Goal: Transaction & Acquisition: Purchase product/service

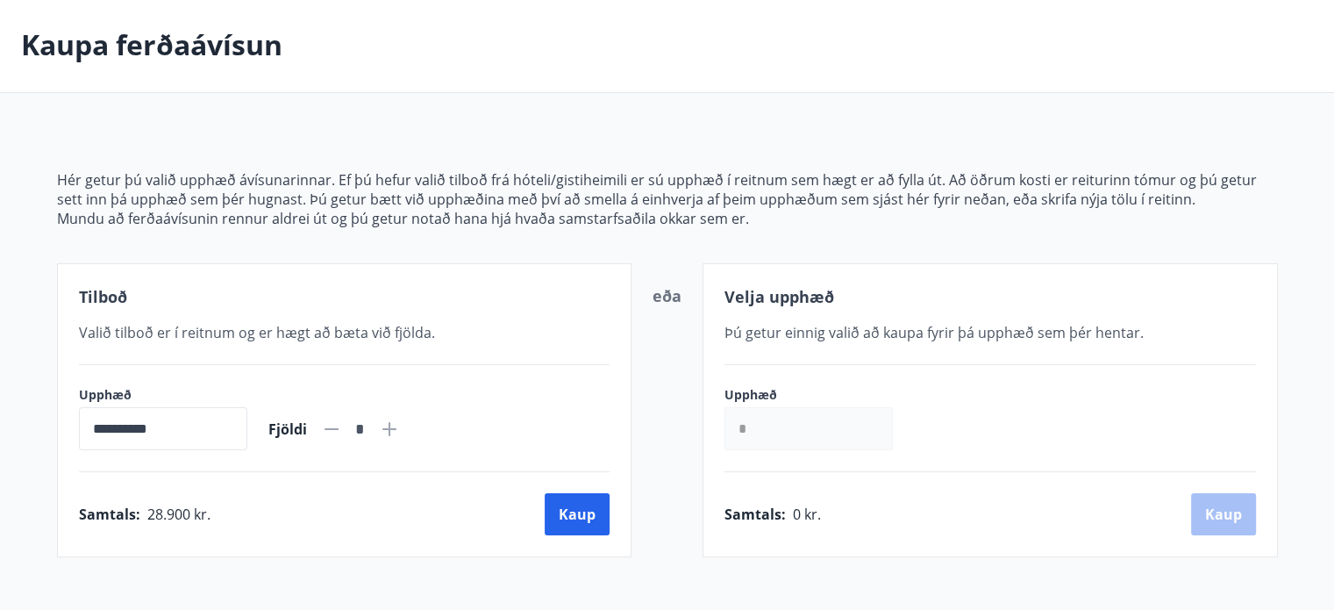
scroll to position [236, 0]
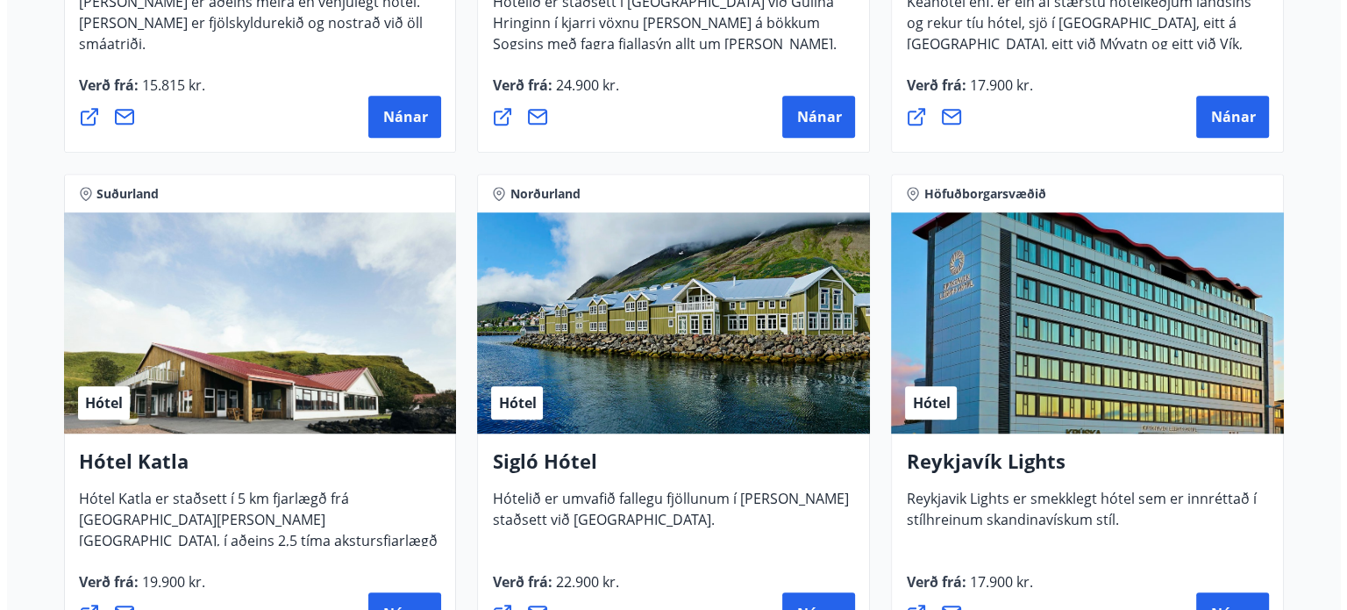
scroll to position [1221, 0]
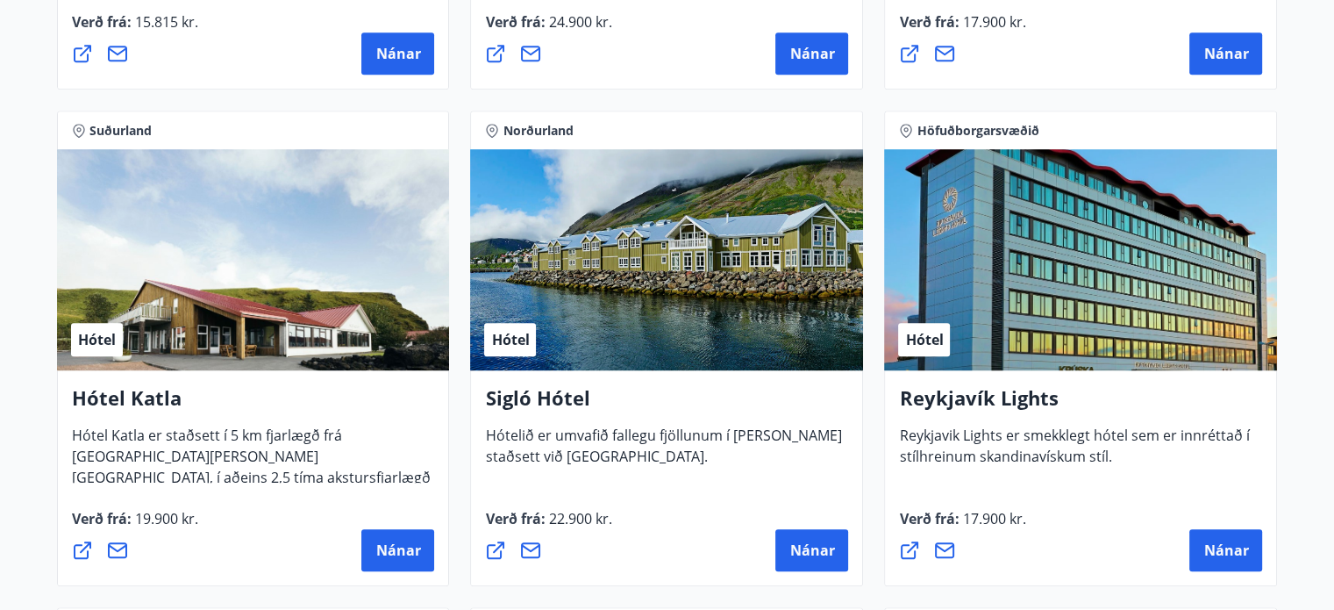
click at [918, 318] on div "Hótel" at bounding box center [1080, 259] width 393 height 221
click at [919, 325] on div "Hótel" at bounding box center [924, 339] width 52 height 33
click at [921, 336] on span "Hótel" at bounding box center [924, 339] width 38 height 19
click at [1220, 547] on span "Nánar" at bounding box center [1226, 549] width 45 height 19
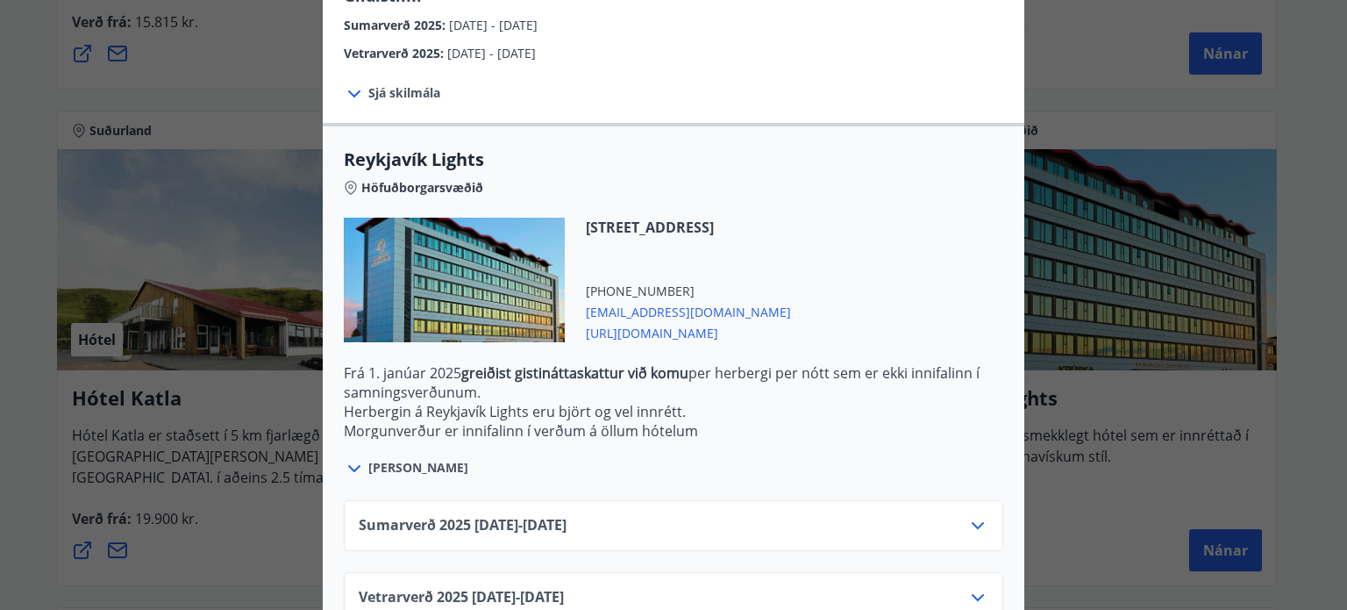
scroll to position [468, 0]
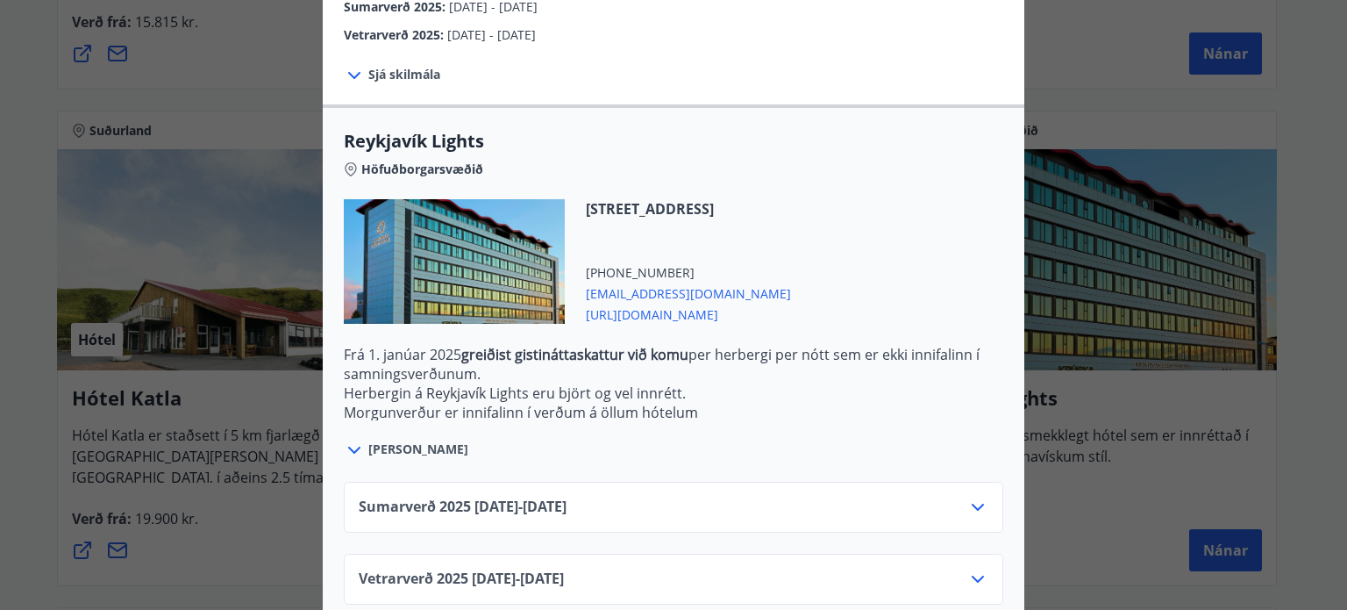
click at [975, 506] on icon at bounding box center [978, 507] width 21 height 21
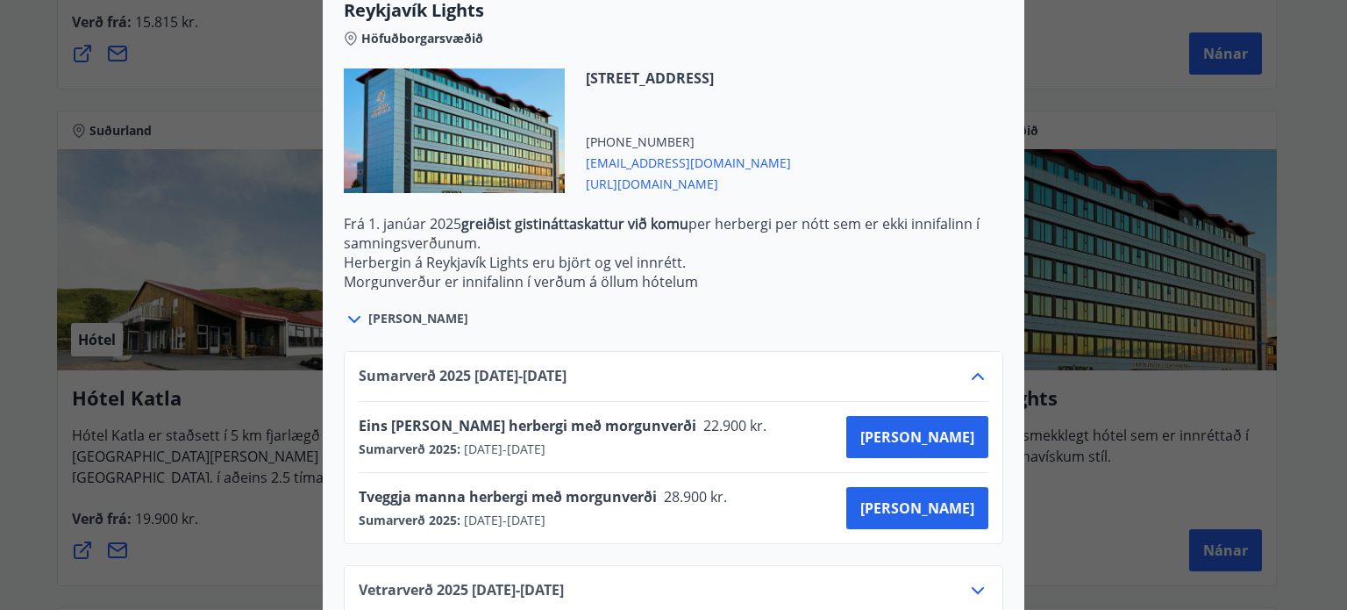
scroll to position [637, 0]
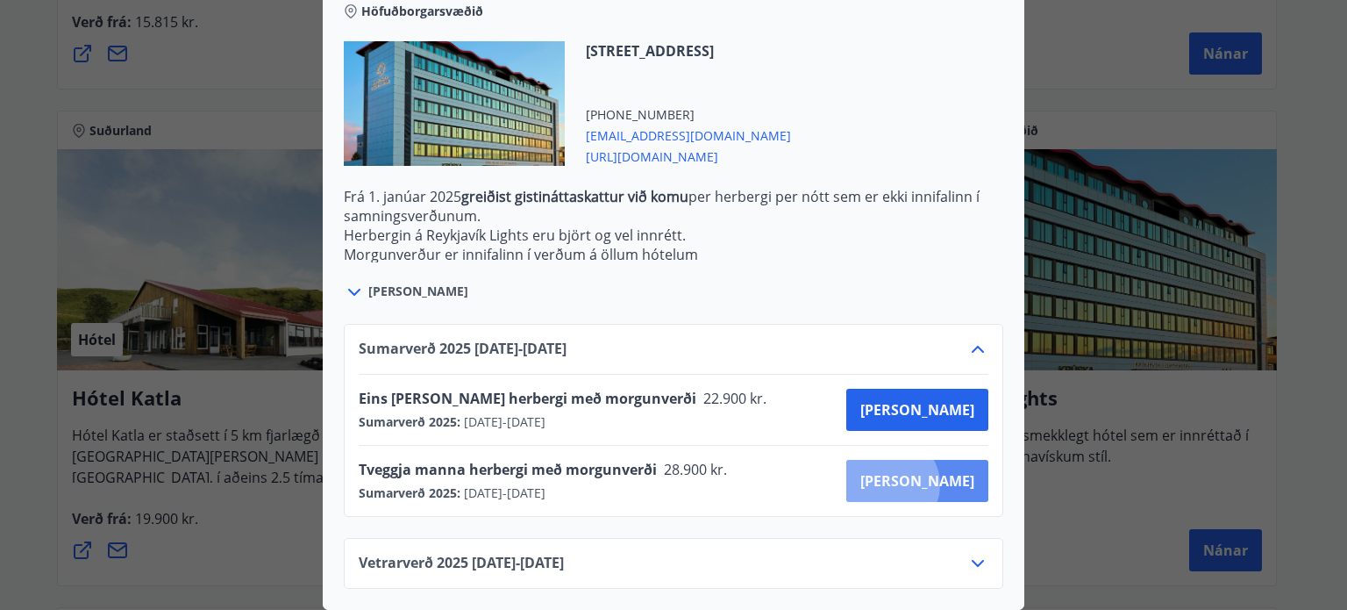
click at [953, 472] on span "[PERSON_NAME]" at bounding box center [918, 480] width 114 height 19
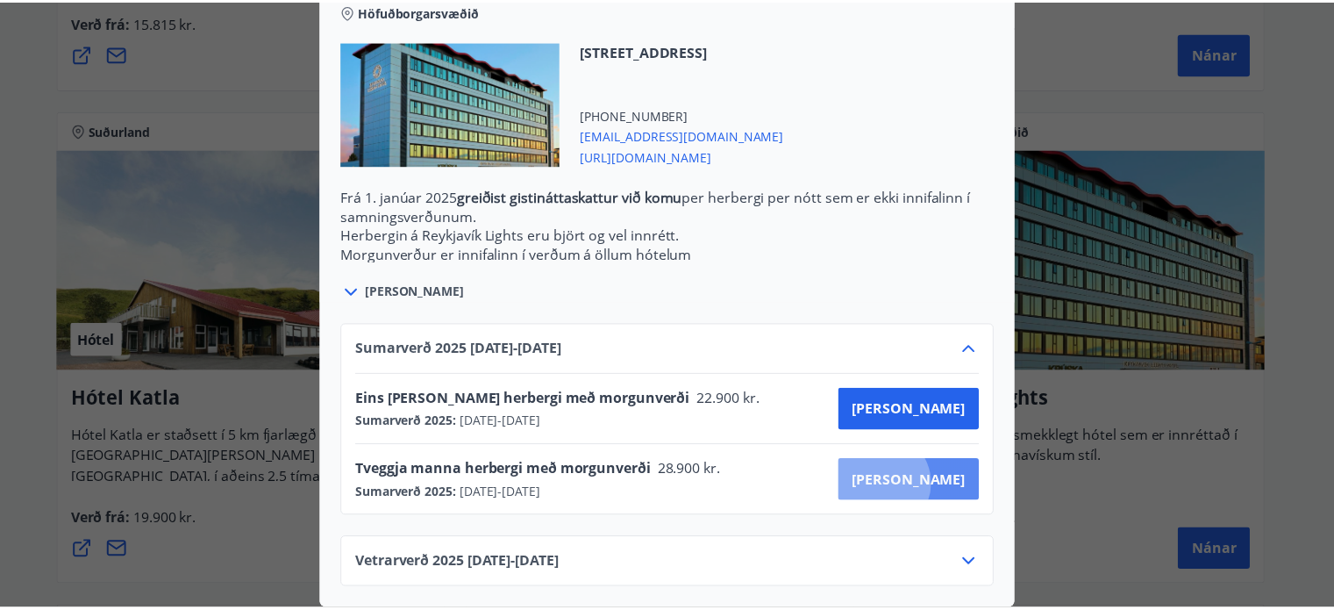
scroll to position [179, 0]
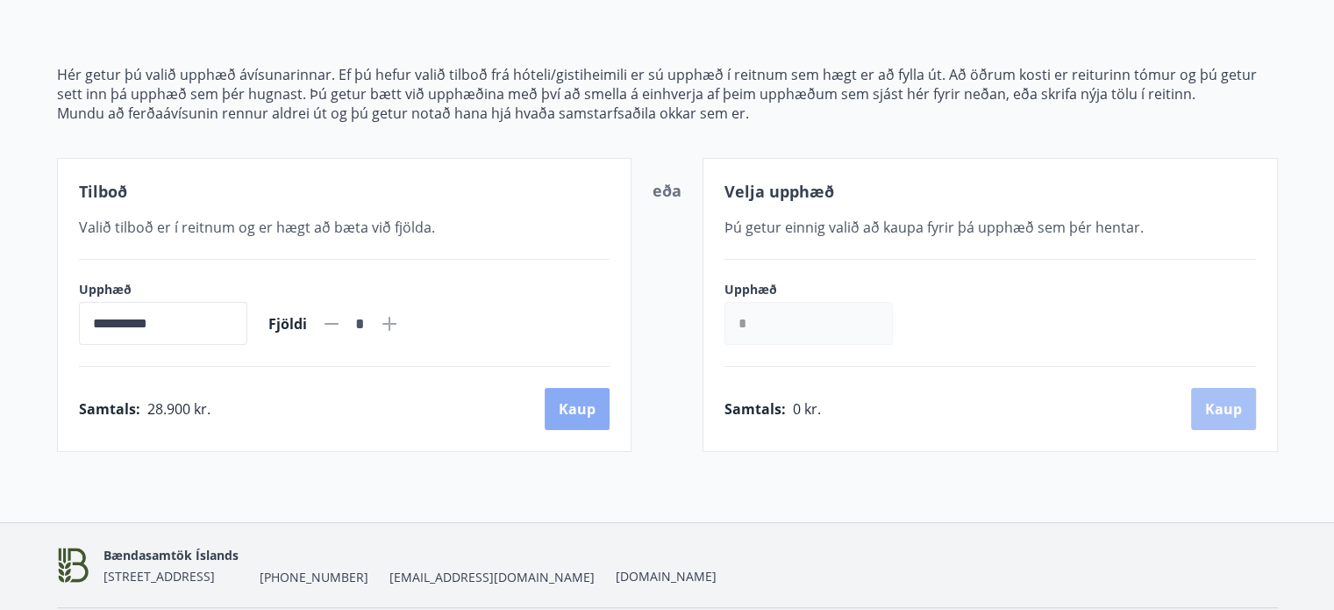
click at [582, 408] on button "Kaup" at bounding box center [577, 409] width 65 height 42
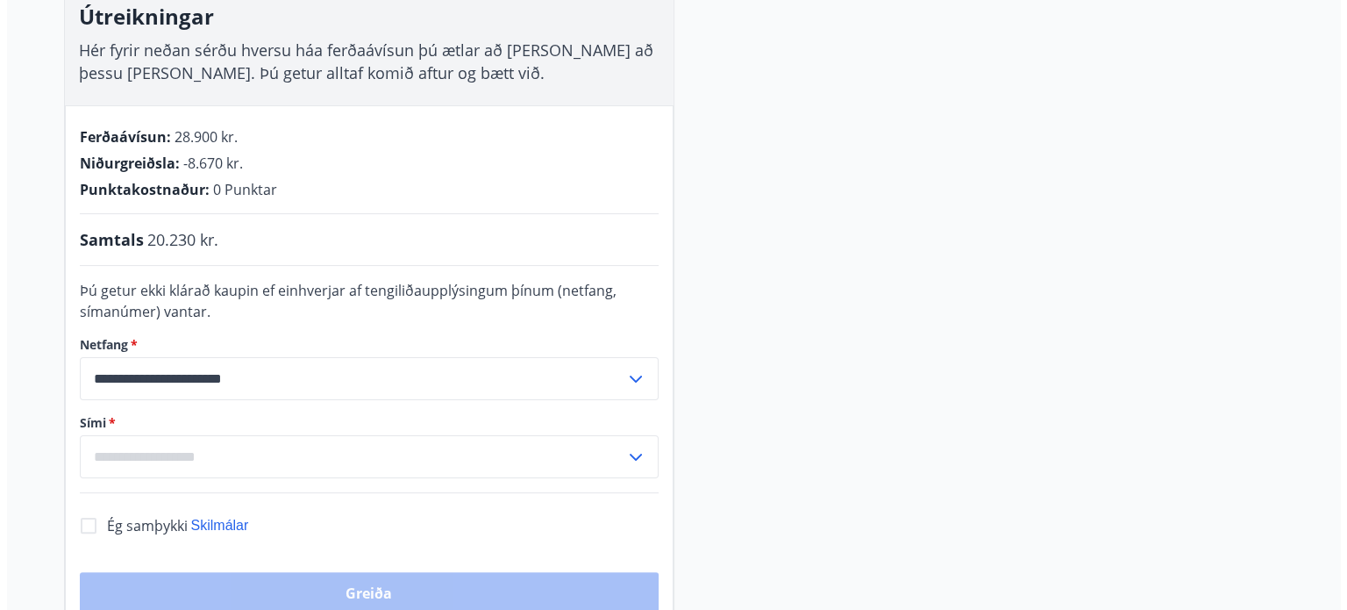
scroll to position [304, 0]
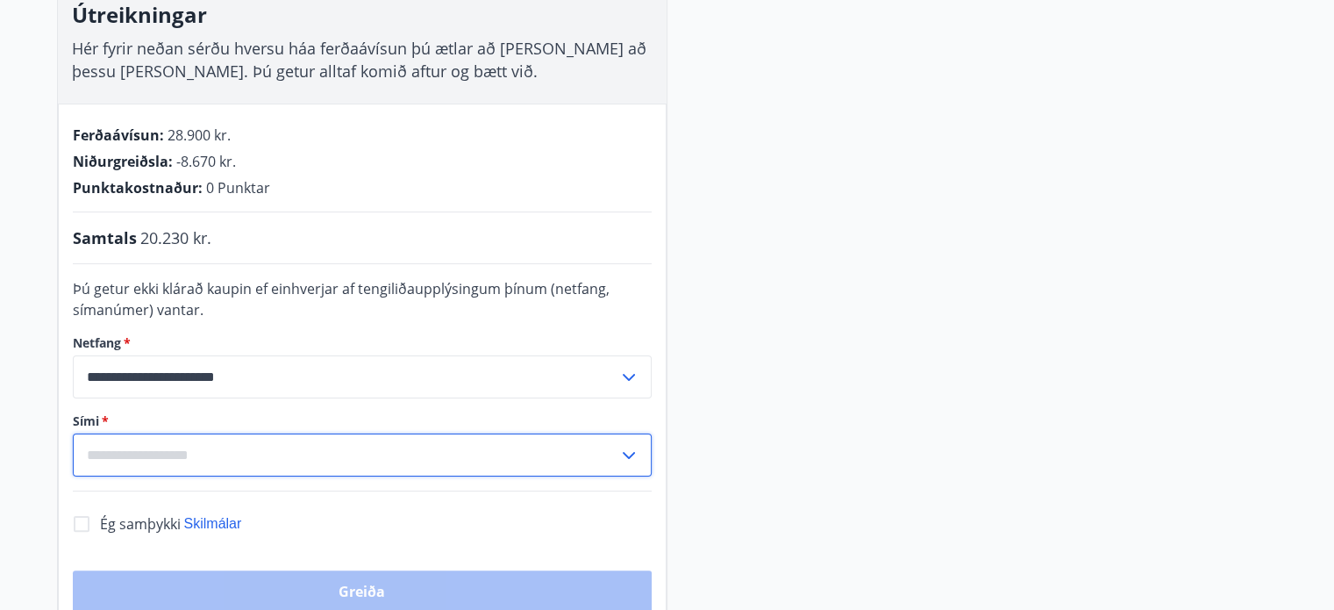
click at [463, 454] on input "text" at bounding box center [346, 454] width 546 height 43
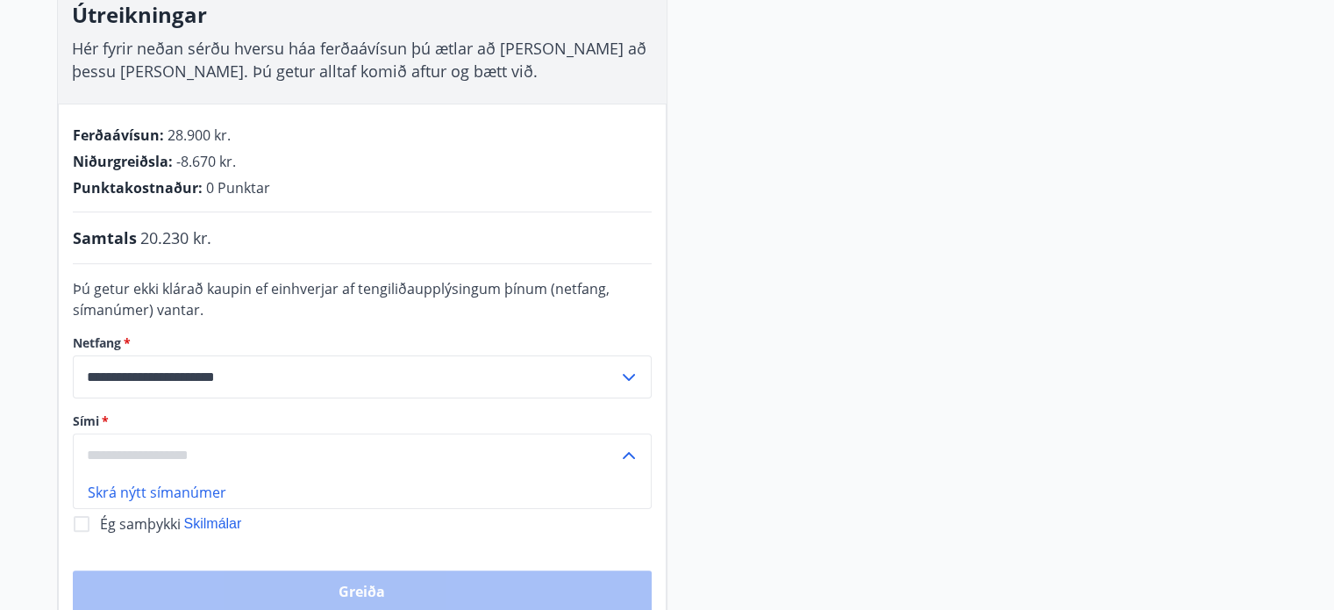
click at [198, 489] on li "Skrá nýtt símanúmer" at bounding box center [362, 492] width 577 height 32
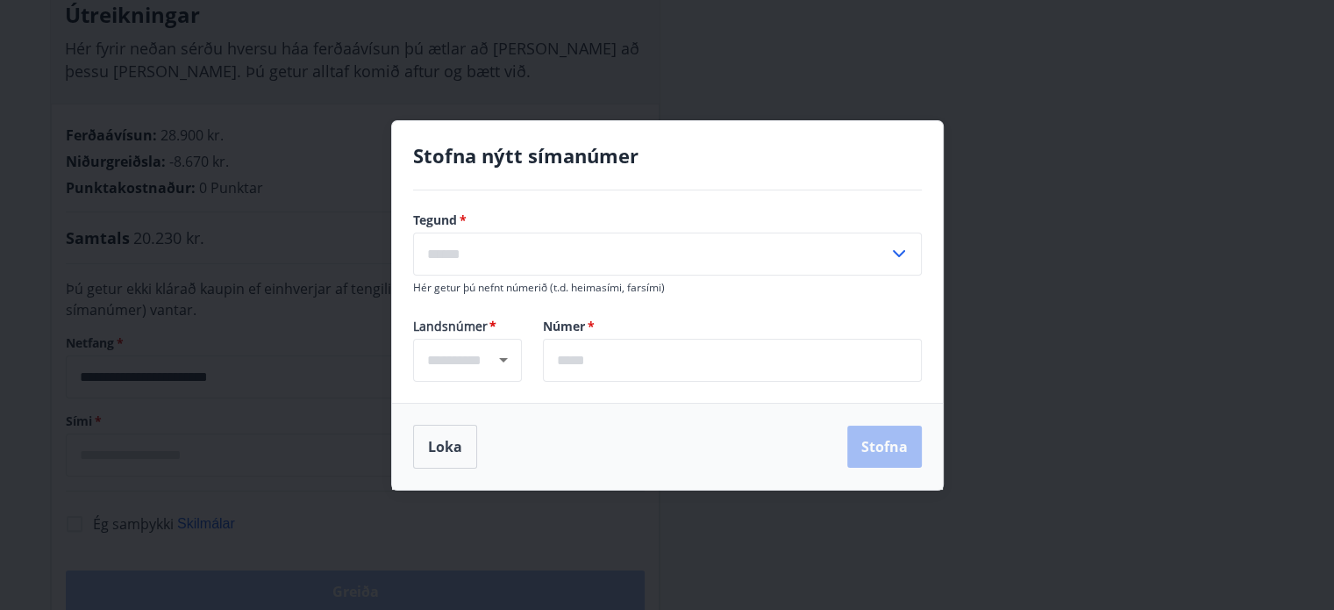
type input "****"
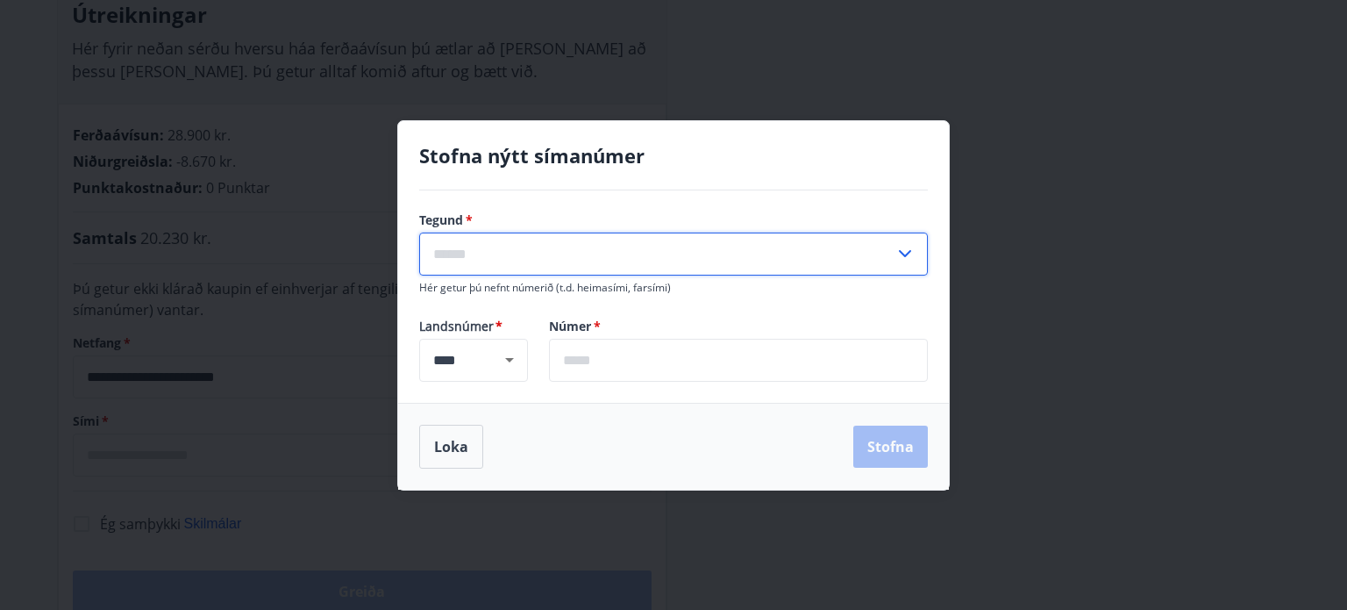
click at [538, 254] on input "text" at bounding box center [656, 253] width 475 height 43
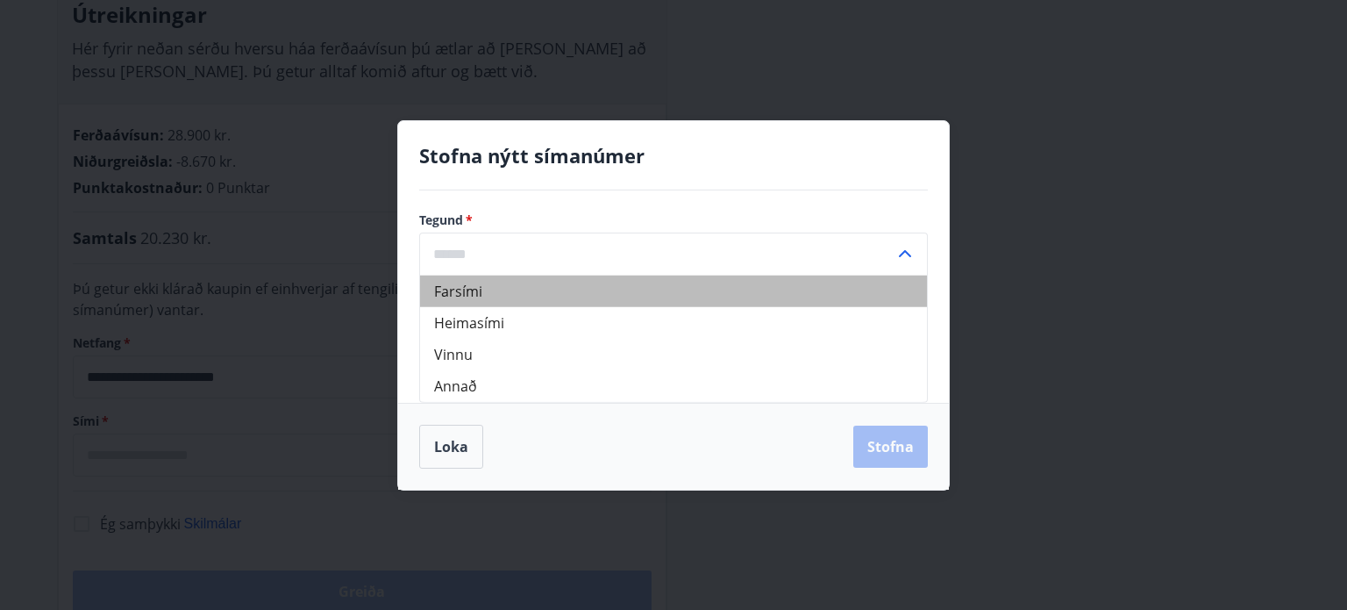
click at [464, 298] on li "Farsími" at bounding box center [673, 291] width 507 height 32
type input "*******"
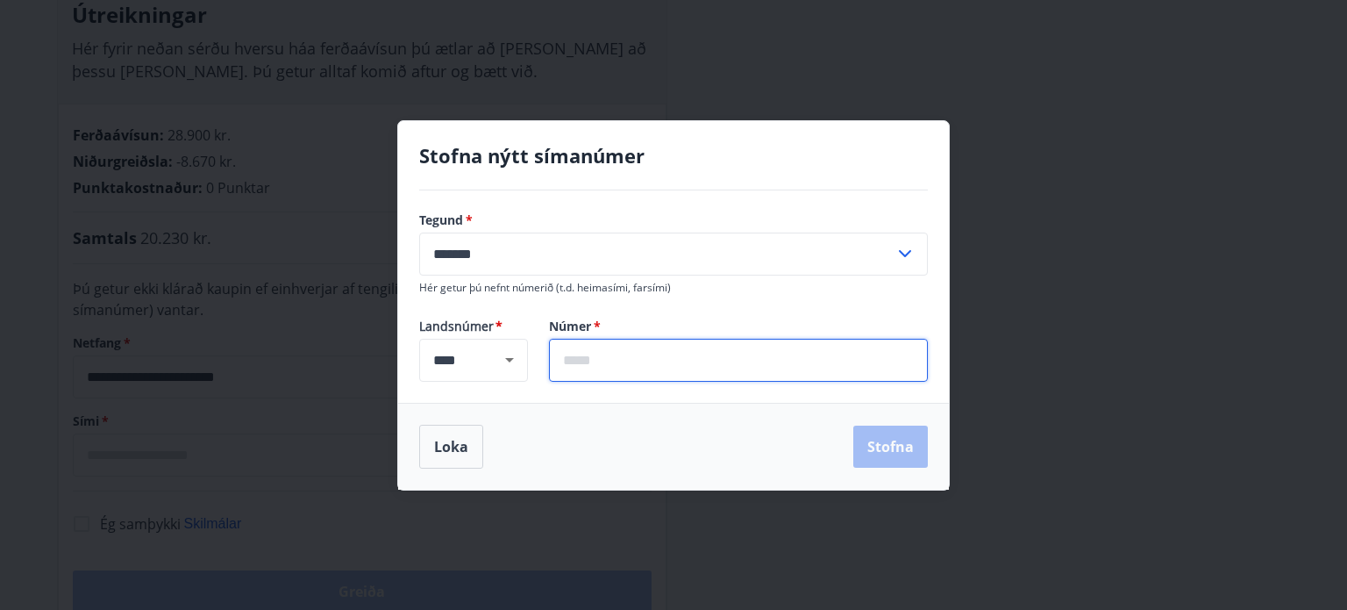
click at [567, 353] on input "text" at bounding box center [738, 360] width 379 height 43
type input "*******"
click at [898, 439] on button "Stofna" at bounding box center [891, 446] width 75 height 42
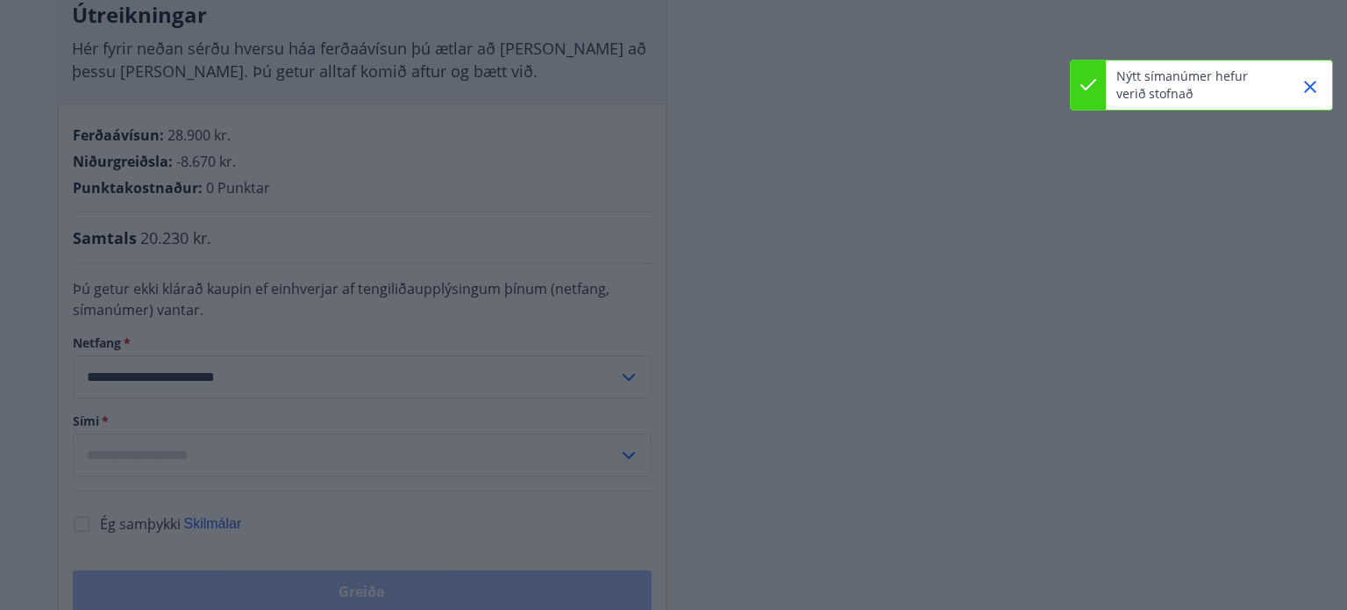
type input "**********"
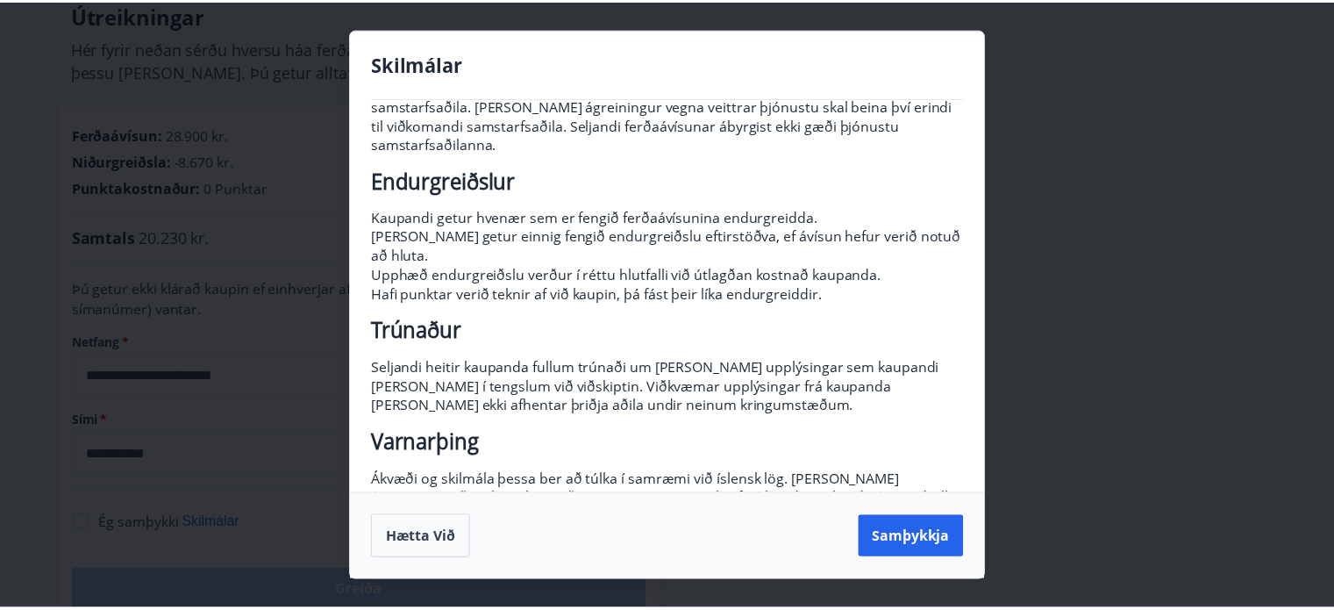
scroll to position [243, 0]
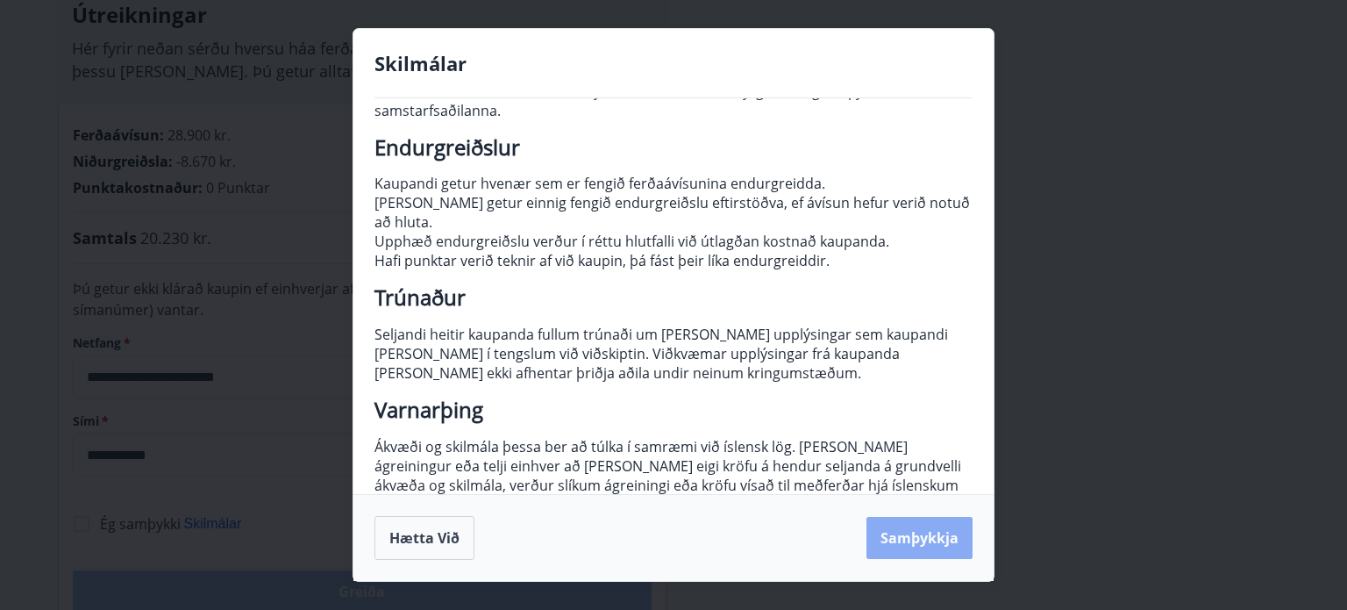
click at [908, 545] on button "Samþykkja" at bounding box center [920, 538] width 106 height 42
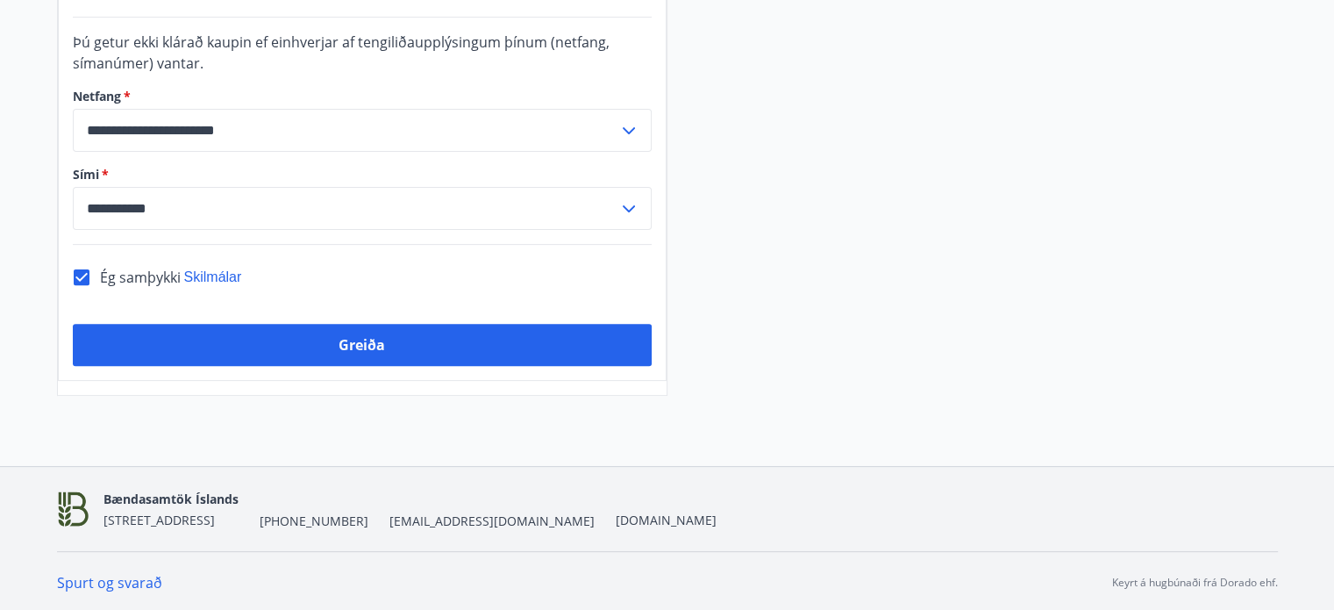
scroll to position [552, 0]
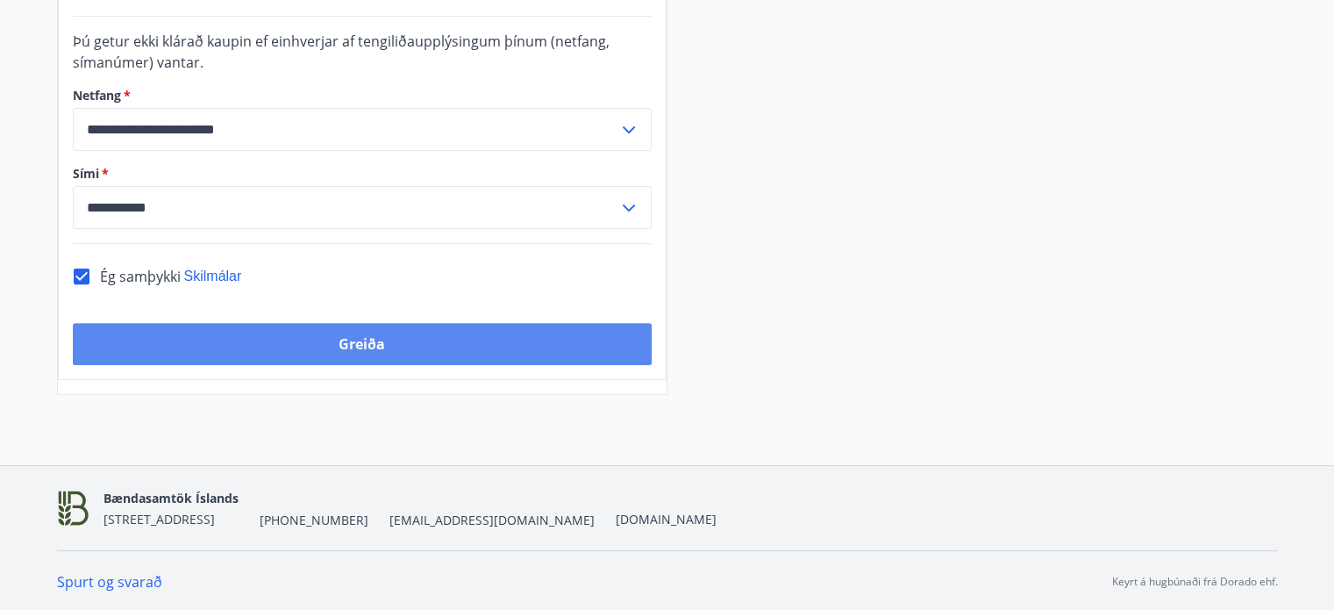
drag, startPoint x: 386, startPoint y: 316, endPoint x: 386, endPoint y: 348, distance: 32.5
click at [386, 348] on div "**********" at bounding box center [362, 118] width 609 height 524
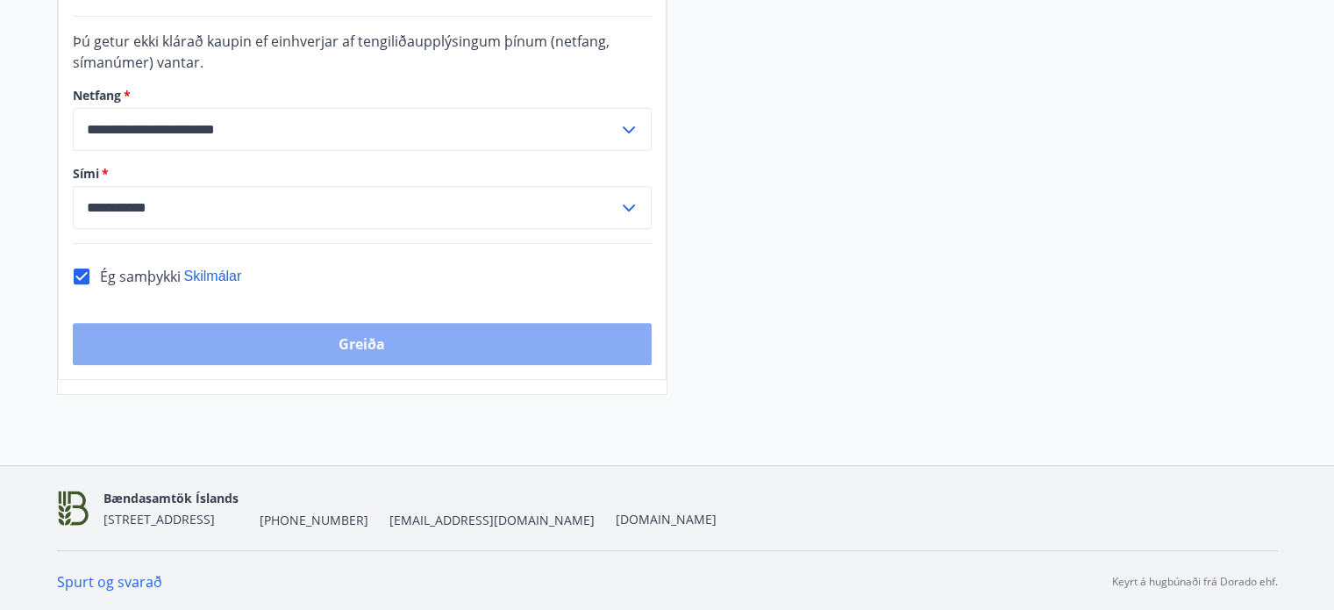
click at [386, 348] on button "Greiða" at bounding box center [362, 344] width 579 height 42
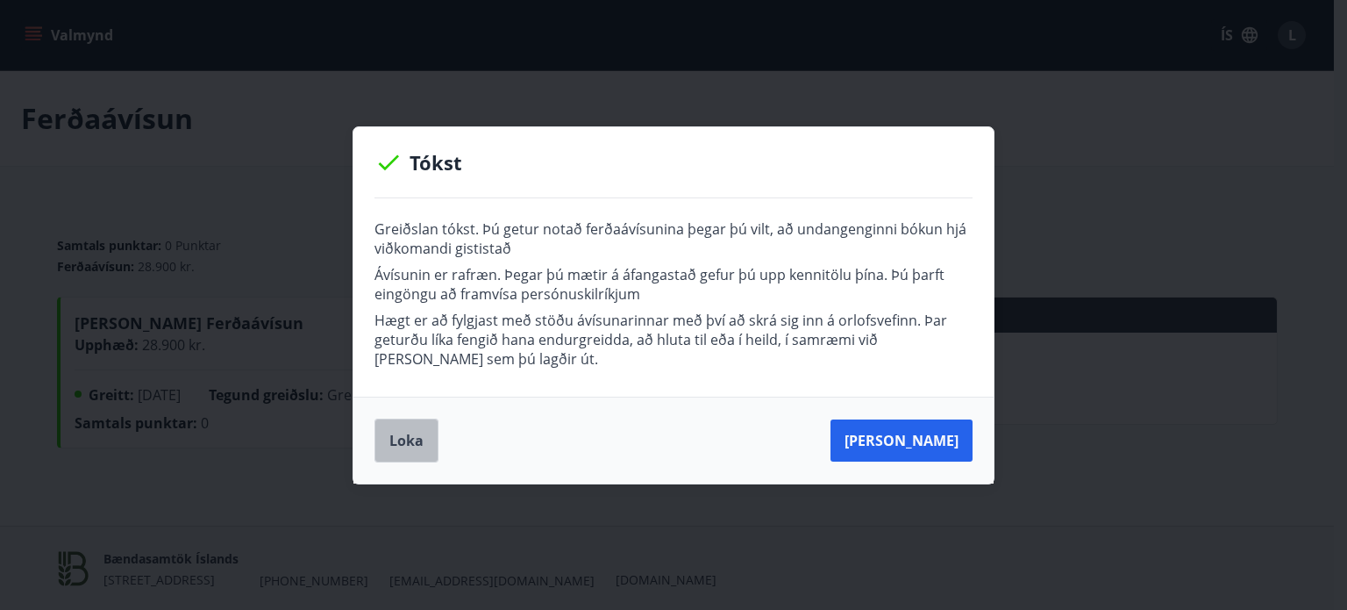
click at [414, 442] on button "Loka" at bounding box center [407, 440] width 64 height 44
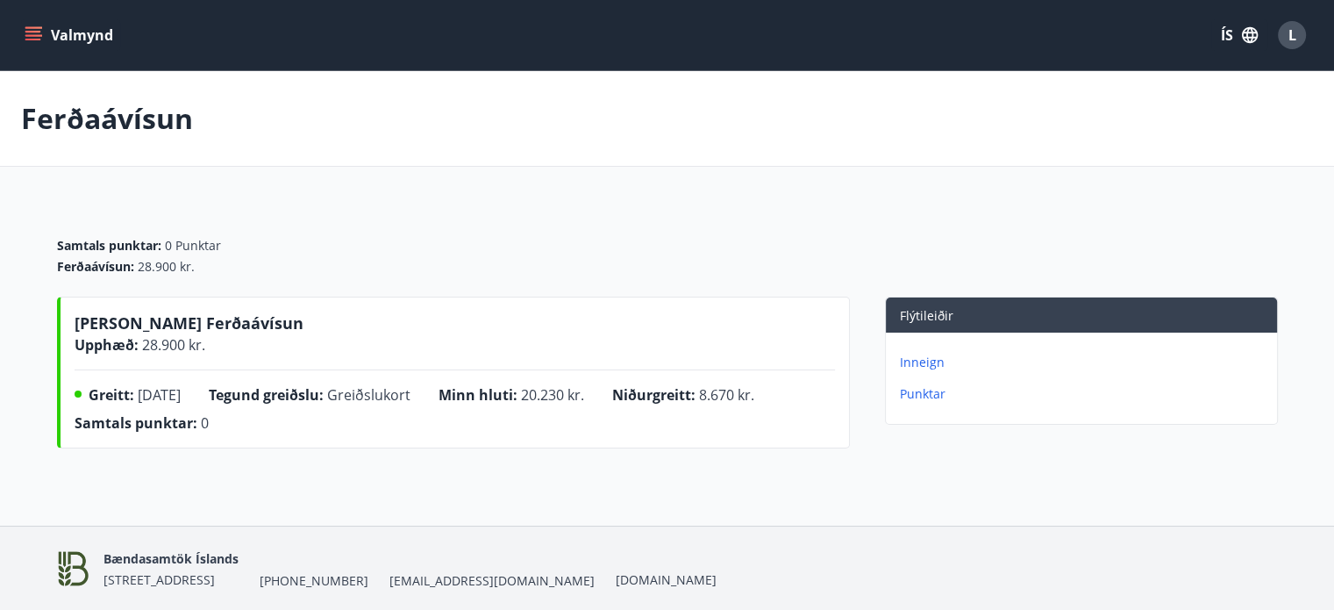
click at [932, 394] on p "Punktar" at bounding box center [1085, 394] width 370 height 18
